Goal: Transaction & Acquisition: Download file/media

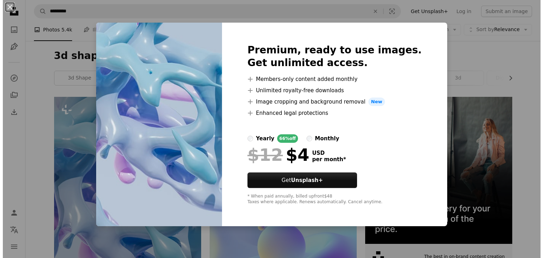
scroll to position [141, 0]
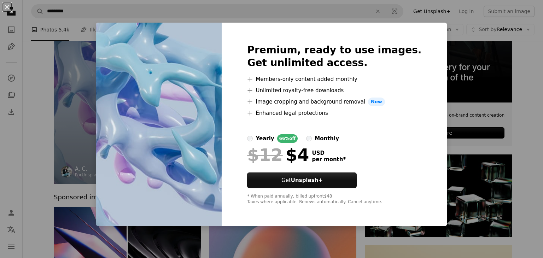
click at [106, 117] on div "An X shape Premium, ready to use images. Get unlimited access. A plus sign Memb…" at bounding box center [271, 129] width 543 height 258
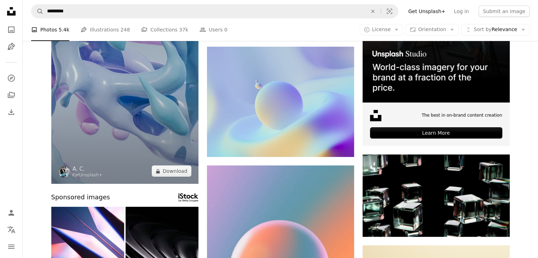
click at [85, 117] on img at bounding box center [124, 69] width 147 height 228
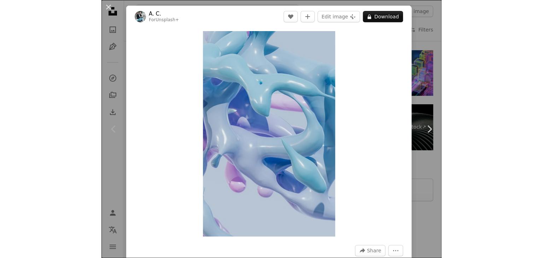
scroll to position [1287, 0]
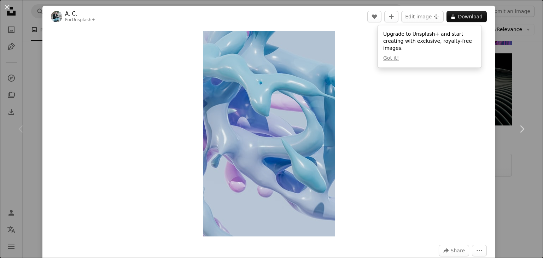
click at [311, 19] on header "A. C. For Unsplash+ A heart A plus sign Edit image Plus sign for Unsplash+ A lo…" at bounding box center [268, 17] width 453 height 22
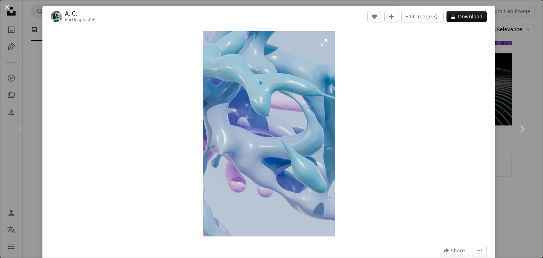
click at [281, 112] on img "Zoom in on this image" at bounding box center [269, 133] width 132 height 205
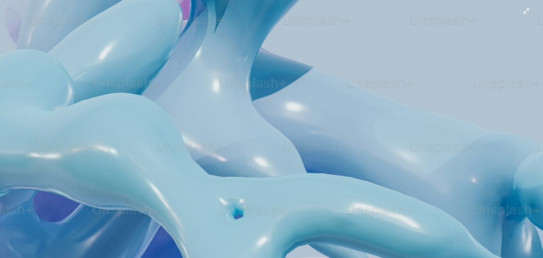
scroll to position [285, 0]
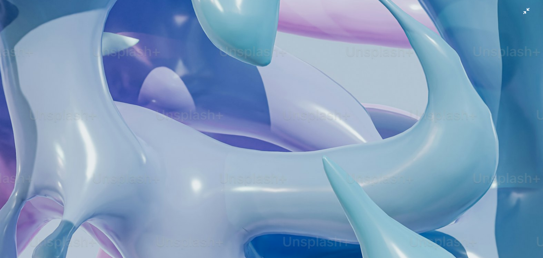
click at [305, 106] on img "Zoom out on this image" at bounding box center [272, 137] width 544 height 845
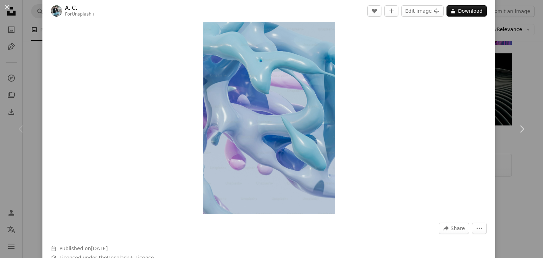
scroll to position [0, 0]
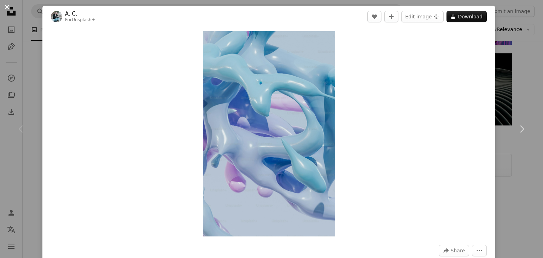
click at [10, 5] on button "An X shape" at bounding box center [7, 7] width 8 height 8
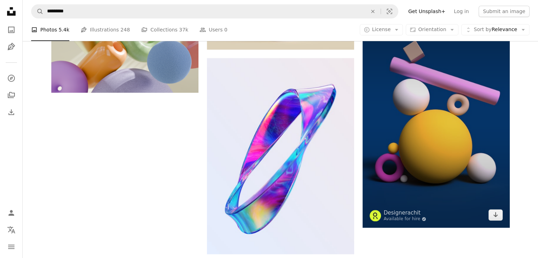
scroll to position [954, 0]
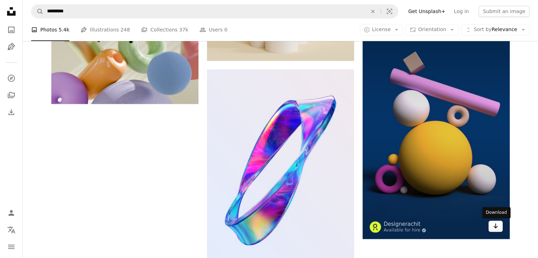
click at [500, 228] on link "Arrow pointing down" at bounding box center [495, 226] width 14 height 11
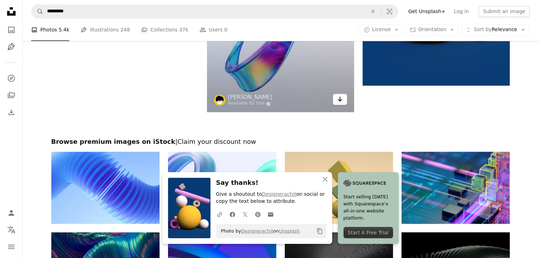
scroll to position [1096, 0]
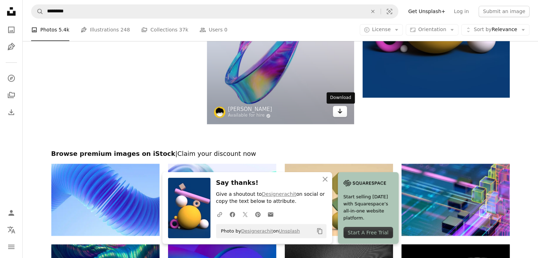
click at [340, 115] on icon "Arrow pointing down" at bounding box center [340, 111] width 6 height 8
